Goal: Transaction & Acquisition: Purchase product/service

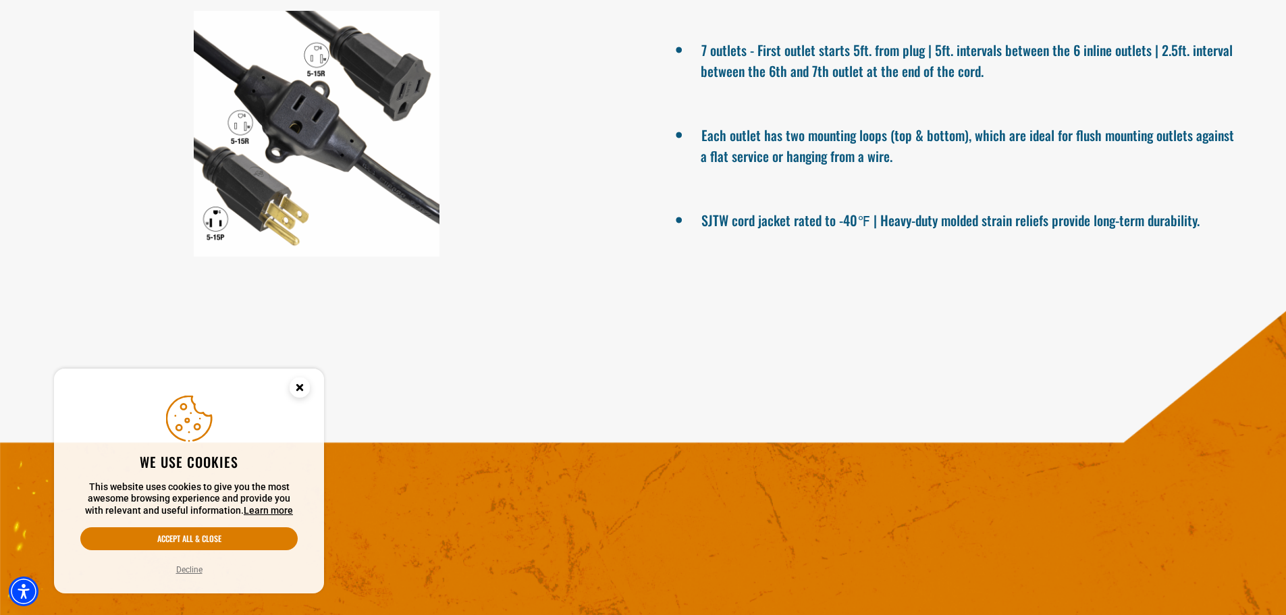
scroll to position [1013, 0]
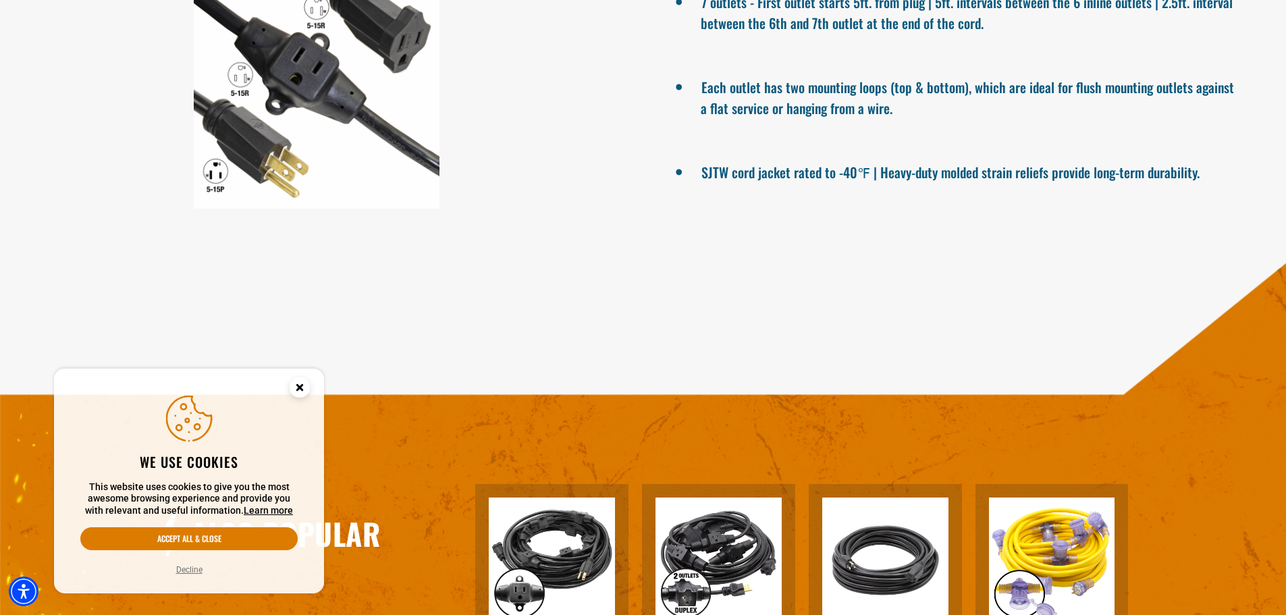
click at [300, 387] on icon "Close this option" at bounding box center [299, 387] width 5 height 5
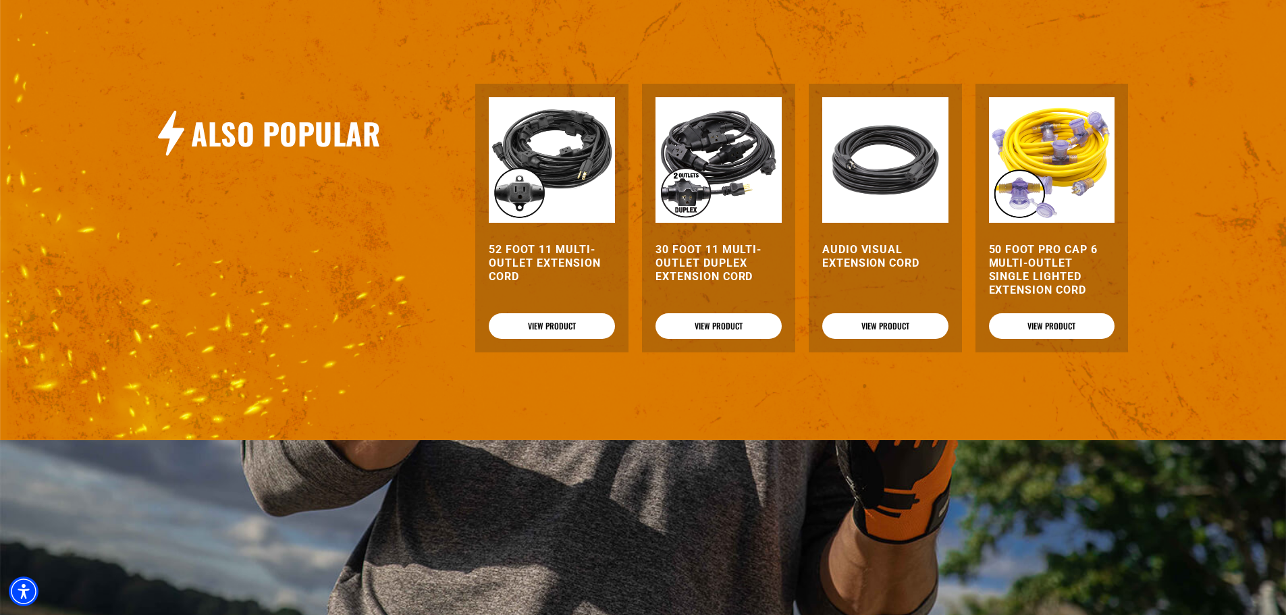
scroll to position [1418, 0]
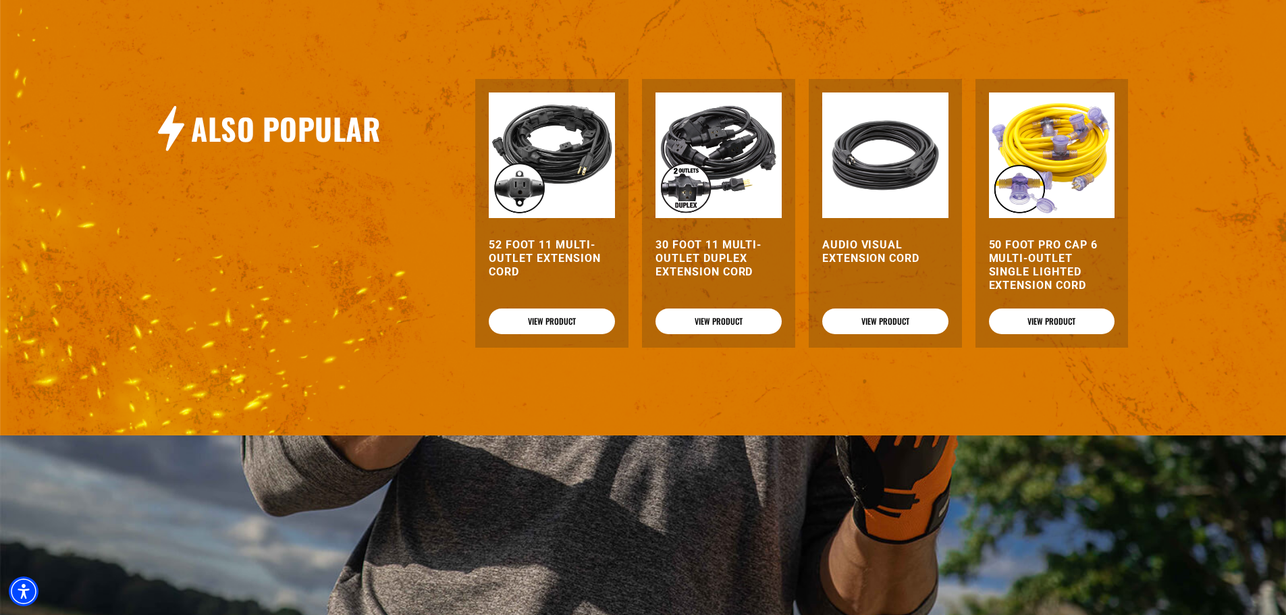
click at [581, 165] on img at bounding box center [552, 155] width 126 height 126
